Goal: Information Seeking & Learning: Learn about a topic

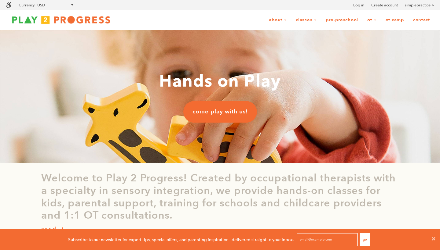
scroll to position [0, 0]
click at [395, 22] on link "OT Camp" at bounding box center [395, 20] width 26 height 12
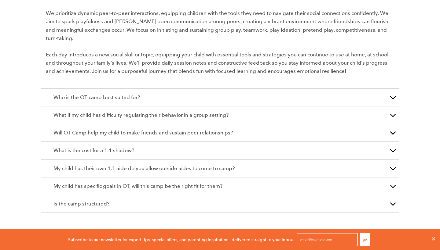
scroll to position [1064, 0]
click at [198, 146] on p "What is the cost for a 1:1 shadow?" at bounding box center [219, 150] width 333 height 8
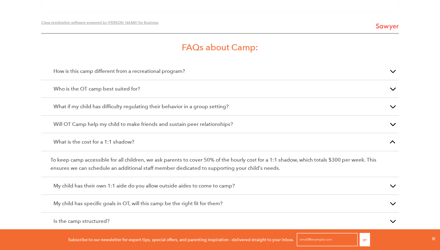
scroll to position [934, 0]
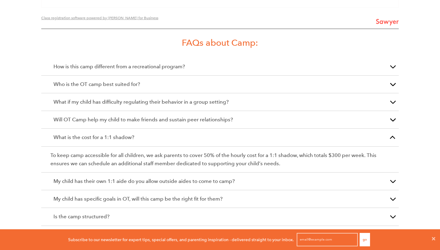
click at [191, 177] on p "My child has their own 1:1 aide do you allow outside aides to come to camp?" at bounding box center [219, 181] width 333 height 8
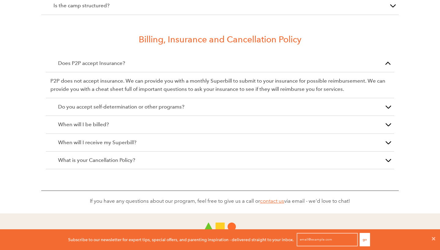
scroll to position [1147, 0]
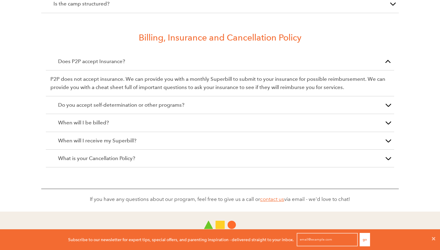
click at [197, 101] on p "Do you accept self-determination or other programs?" at bounding box center [220, 105] width 324 height 8
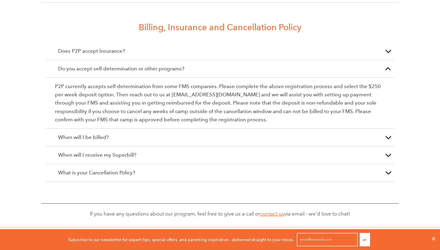
scroll to position [1158, 0]
click at [181, 151] on p "When will I receive my Superbill?" at bounding box center [220, 155] width 324 height 8
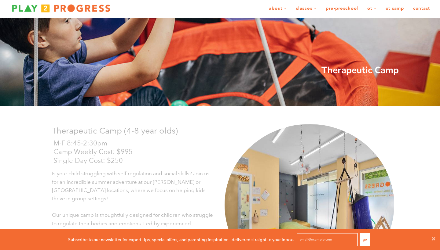
scroll to position [13, 0]
